Goal: Navigation & Orientation: Understand site structure

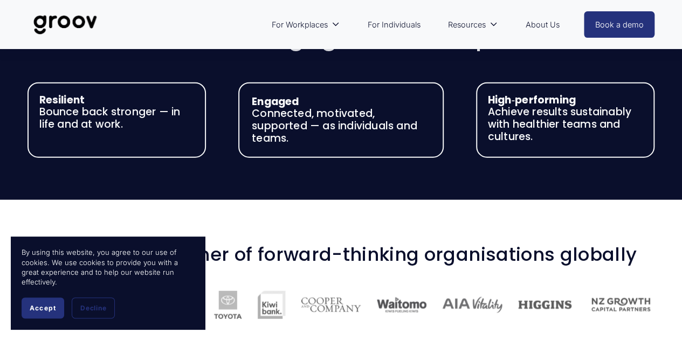
scroll to position [1239, 0]
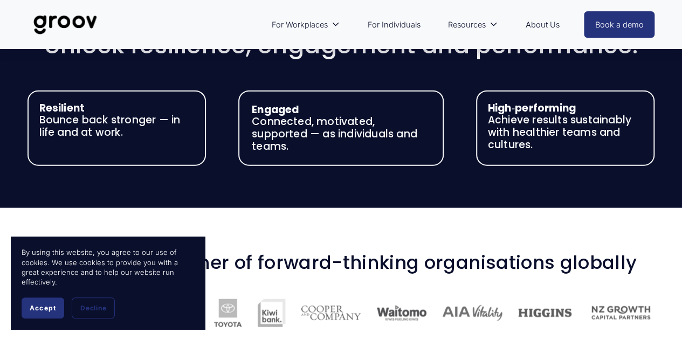
click at [536, 22] on link "About Us" at bounding box center [541, 24] width 45 height 25
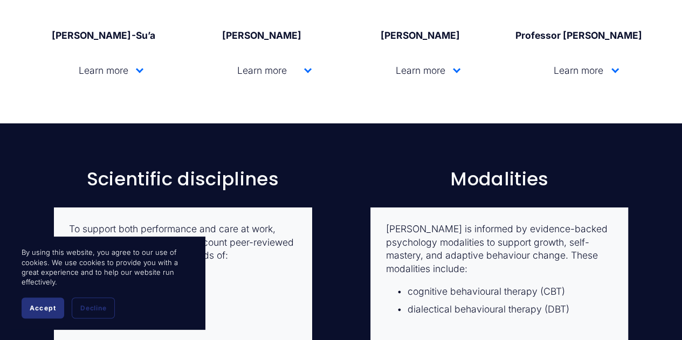
scroll to position [1832, 0]
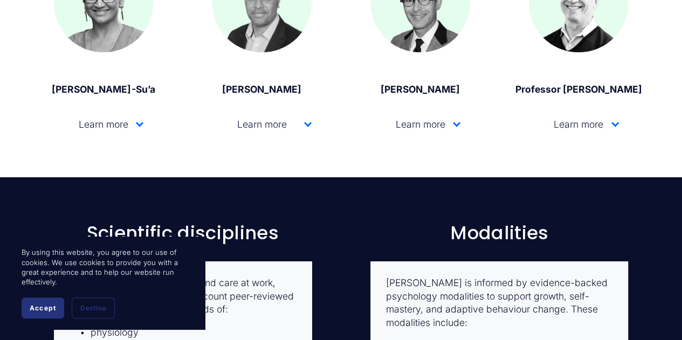
click at [456, 127] on div at bounding box center [457, 123] width 8 height 8
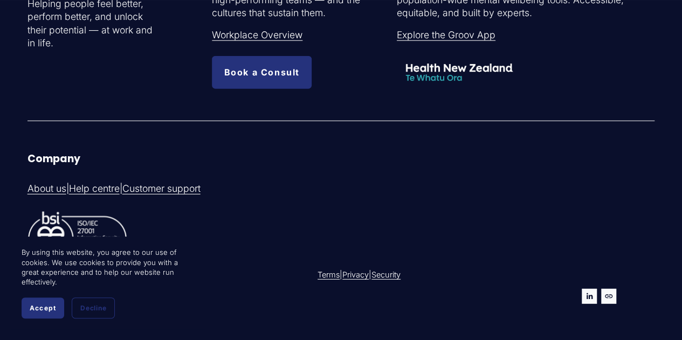
scroll to position [3387, 0]
